Goal: Use online tool/utility: Use online tool/utility

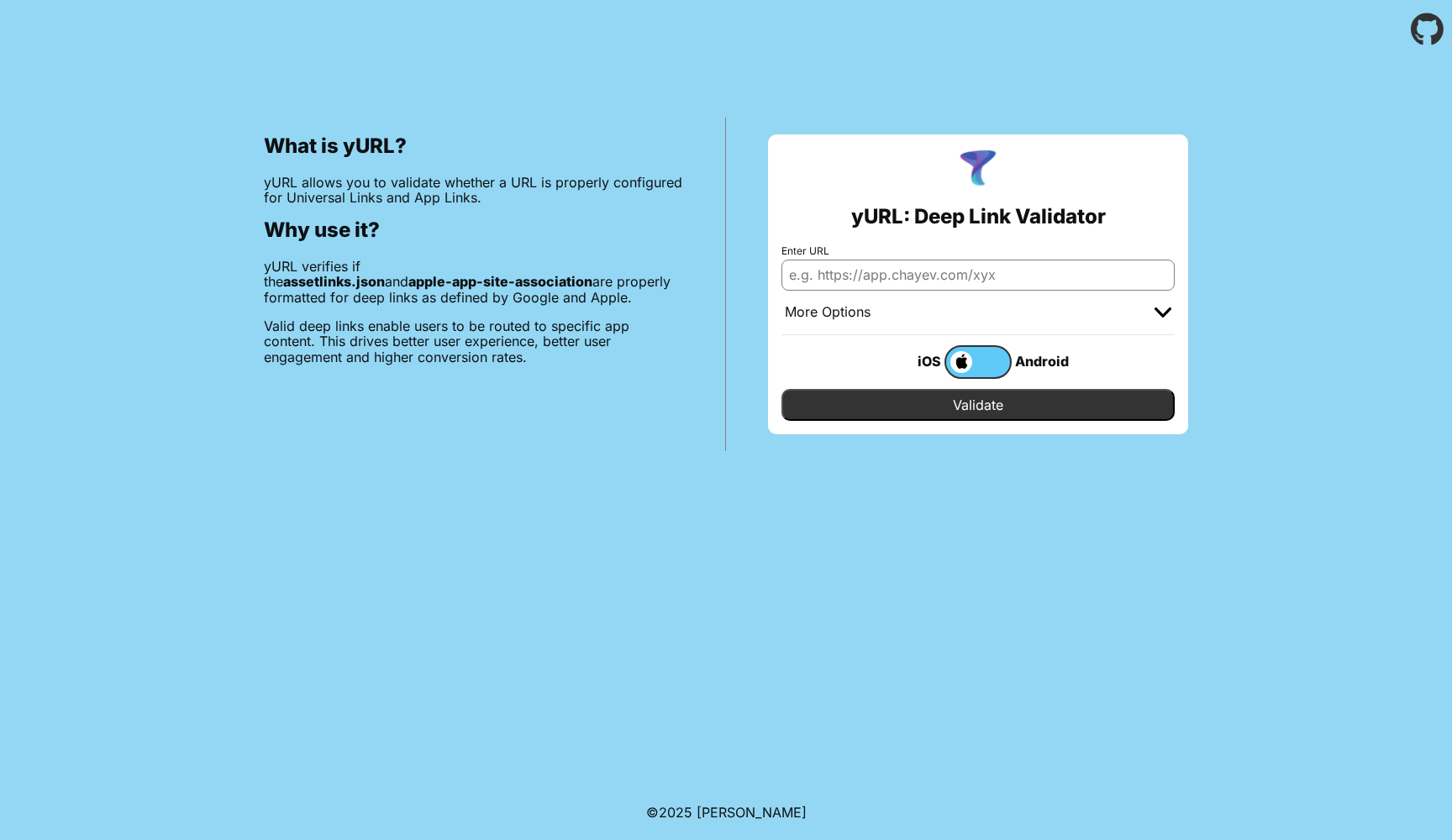
click at [902, 262] on input "Enter URL" at bounding box center [978, 275] width 393 height 30
paste input "www.tokopedia.com"
type input "https://www.tokopedia.com"
click at [972, 365] on label at bounding box center [978, 362] width 67 height 34
click at [0, 0] on input "checkbox" at bounding box center [0, 0] width 0 height 0
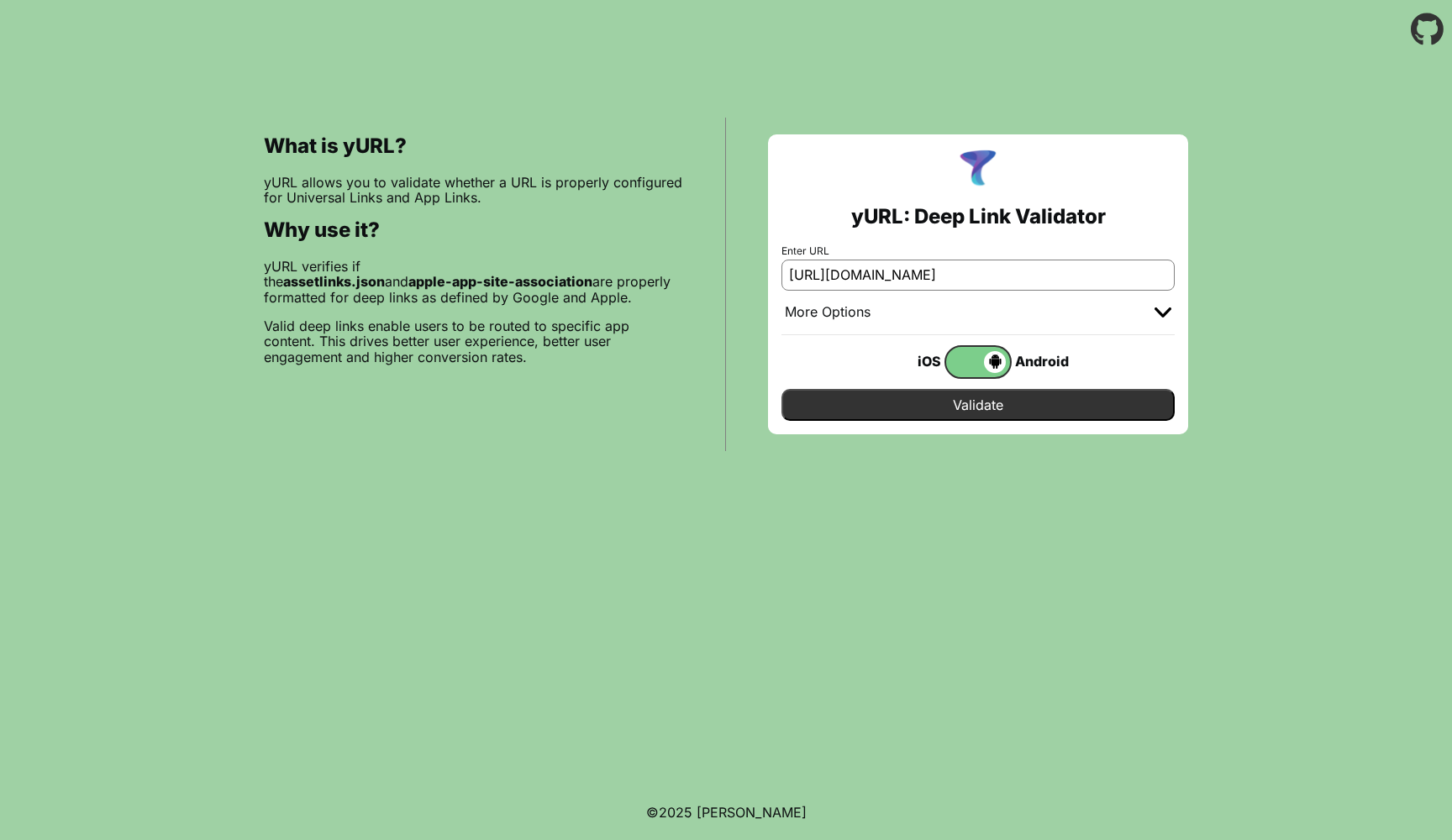
click at [963, 396] on input "Validate" at bounding box center [978, 404] width 393 height 32
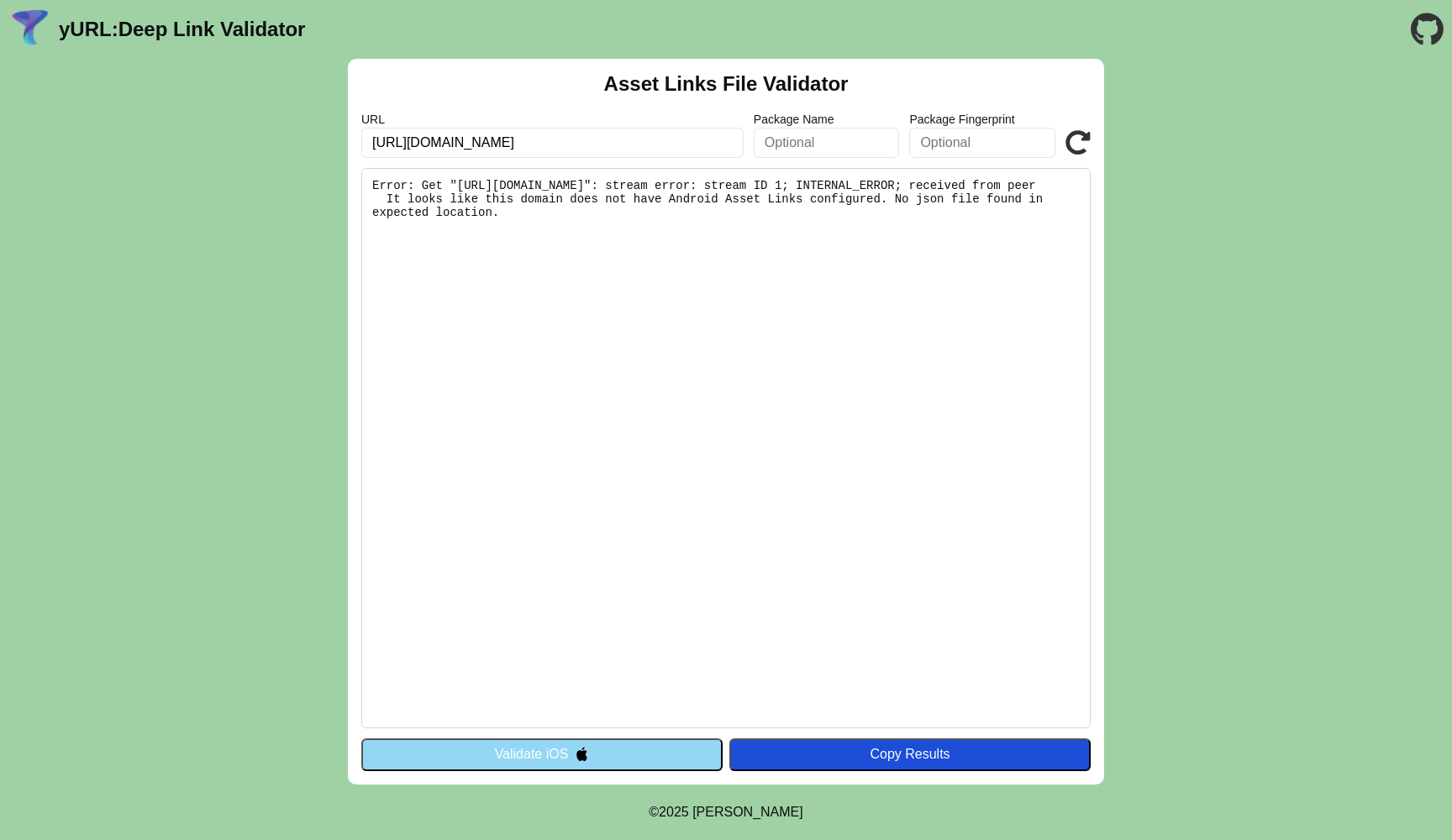
click at [624, 145] on input "https://www.tokopedia.com" at bounding box center [552, 143] width 383 height 30
click at [470, 138] on input "https://www.tokopedia.com" at bounding box center [552, 143] width 383 height 30
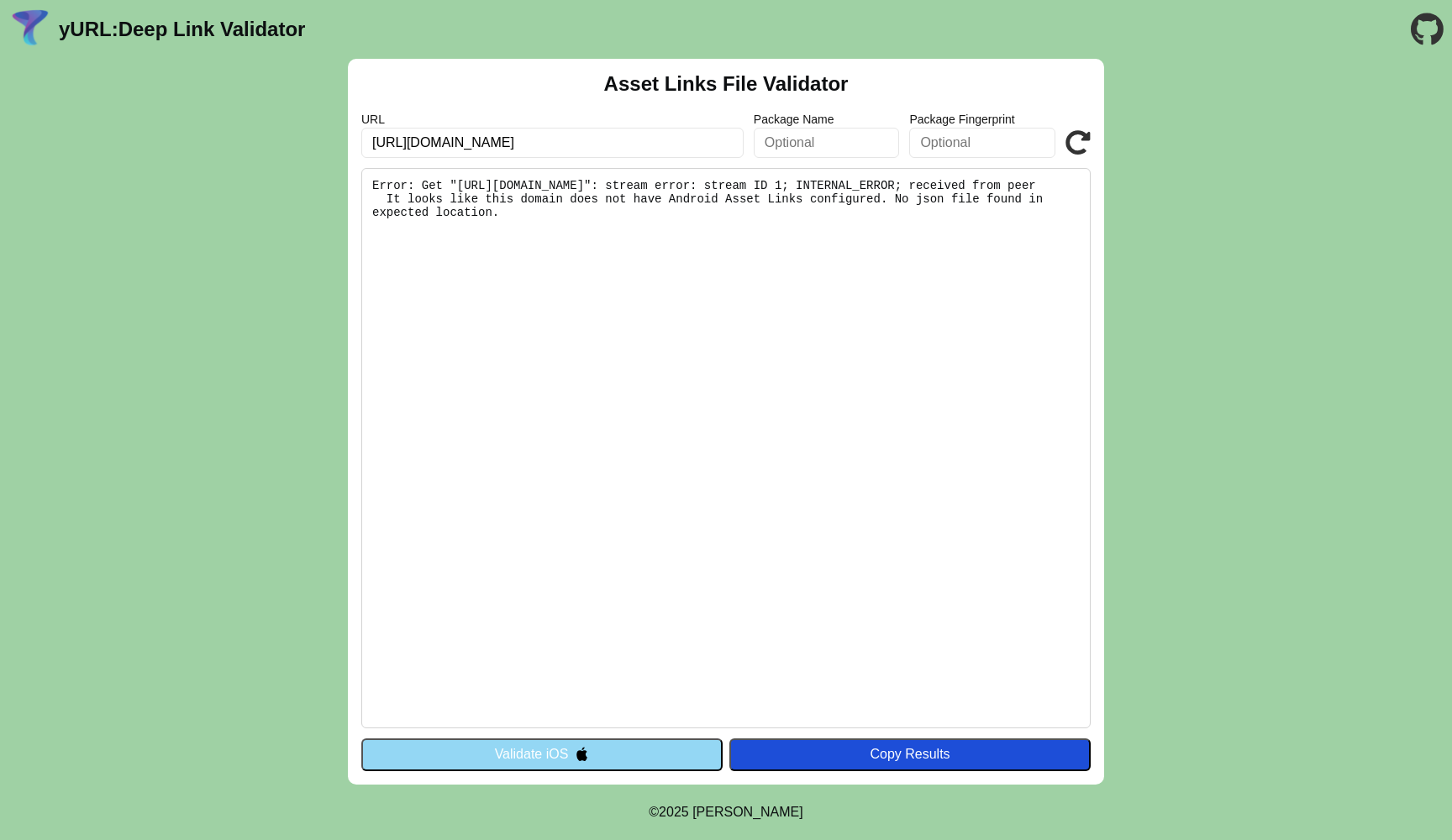
click at [507, 138] on input "https://www.tokopedia.com" at bounding box center [552, 143] width 383 height 30
drag, startPoint x: 500, startPoint y: 138, endPoint x: 443, endPoint y: 137, distance: 57.0
click at [443, 137] on input "https://www.tokopedia.com" at bounding box center [552, 143] width 383 height 30
type input "[URL][DOMAIN_NAME]"
click button "Validate" at bounding box center [0, 0] width 0 height 0
